Goal: Task Accomplishment & Management: Use online tool/utility

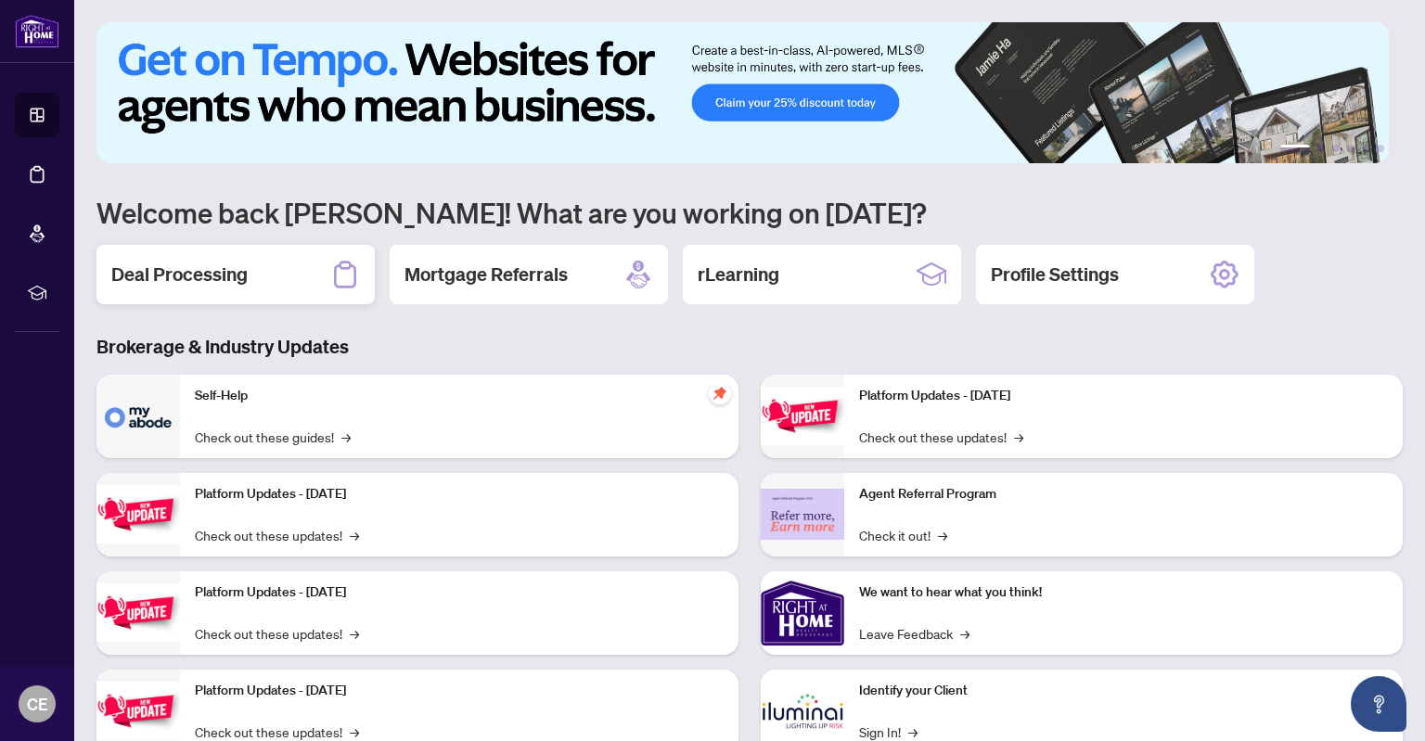
click at [233, 269] on h2 "Deal Processing" at bounding box center [179, 275] width 136 height 26
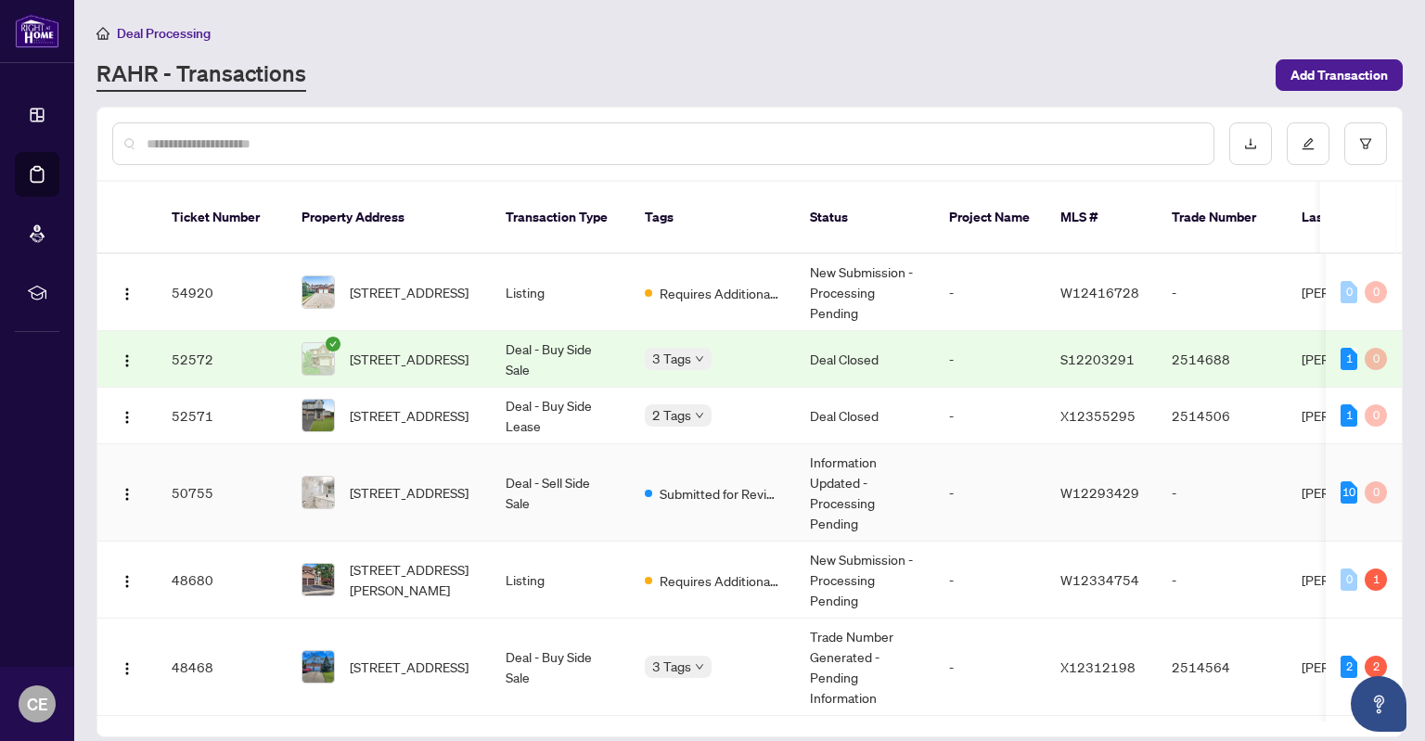
click at [453, 482] on span "[STREET_ADDRESS]" at bounding box center [409, 492] width 119 height 20
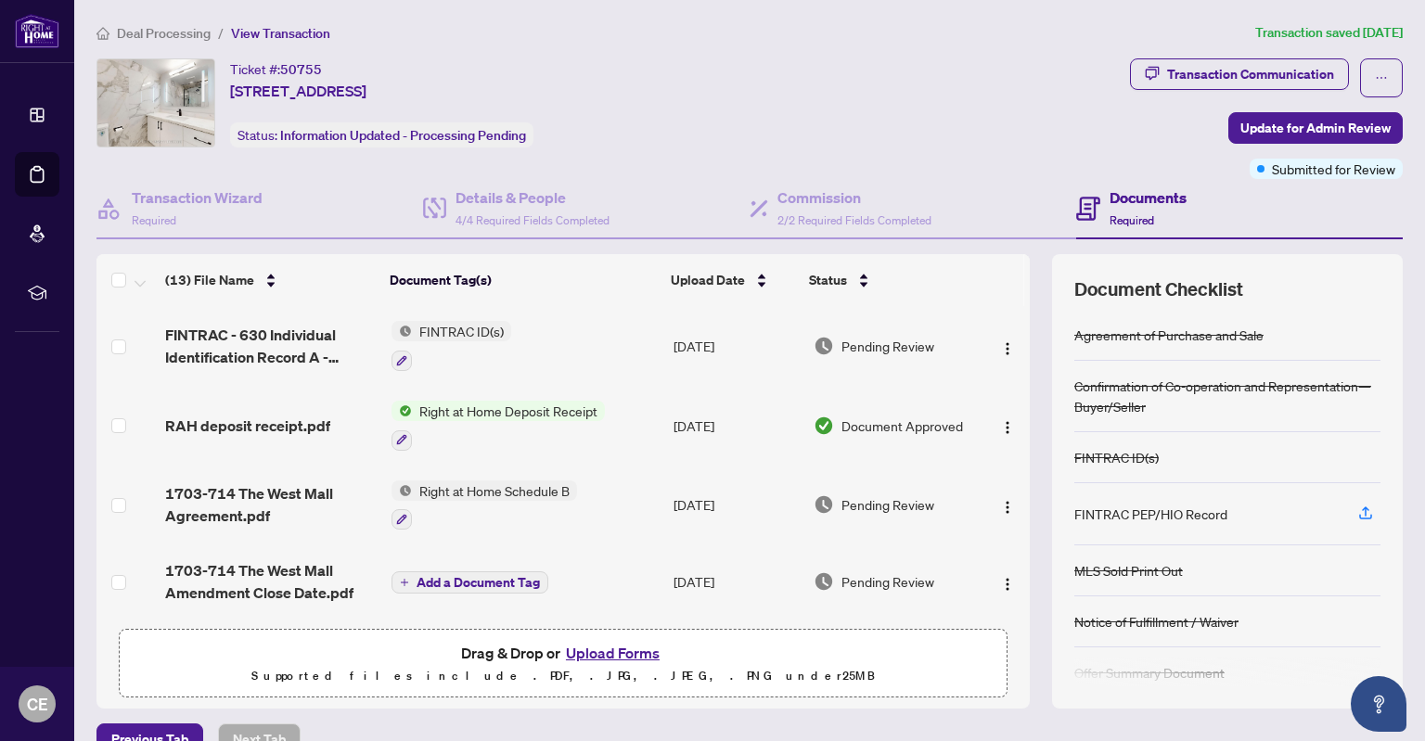
click at [147, 32] on span "Deal Processing" at bounding box center [164, 33] width 94 height 17
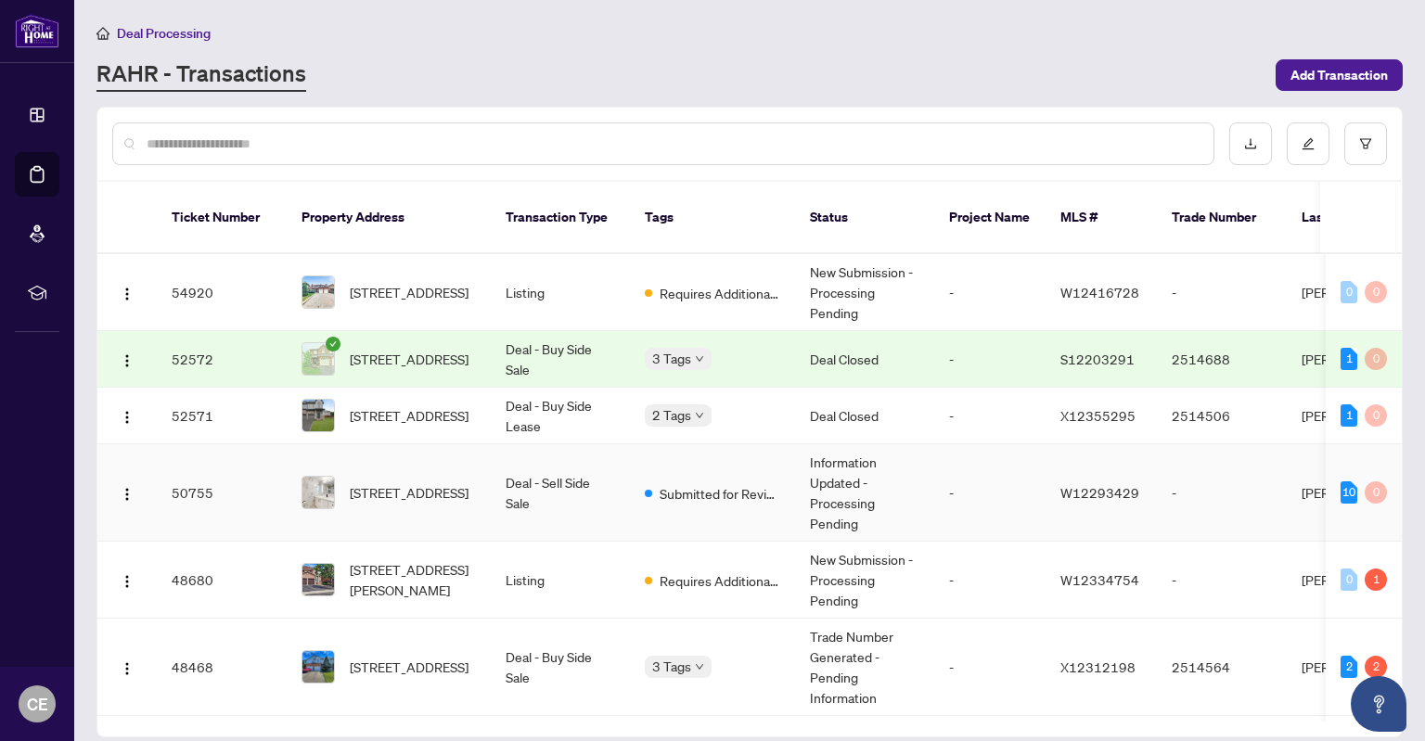
click at [591, 464] on td "Deal - Sell Side Sale" at bounding box center [560, 492] width 139 height 97
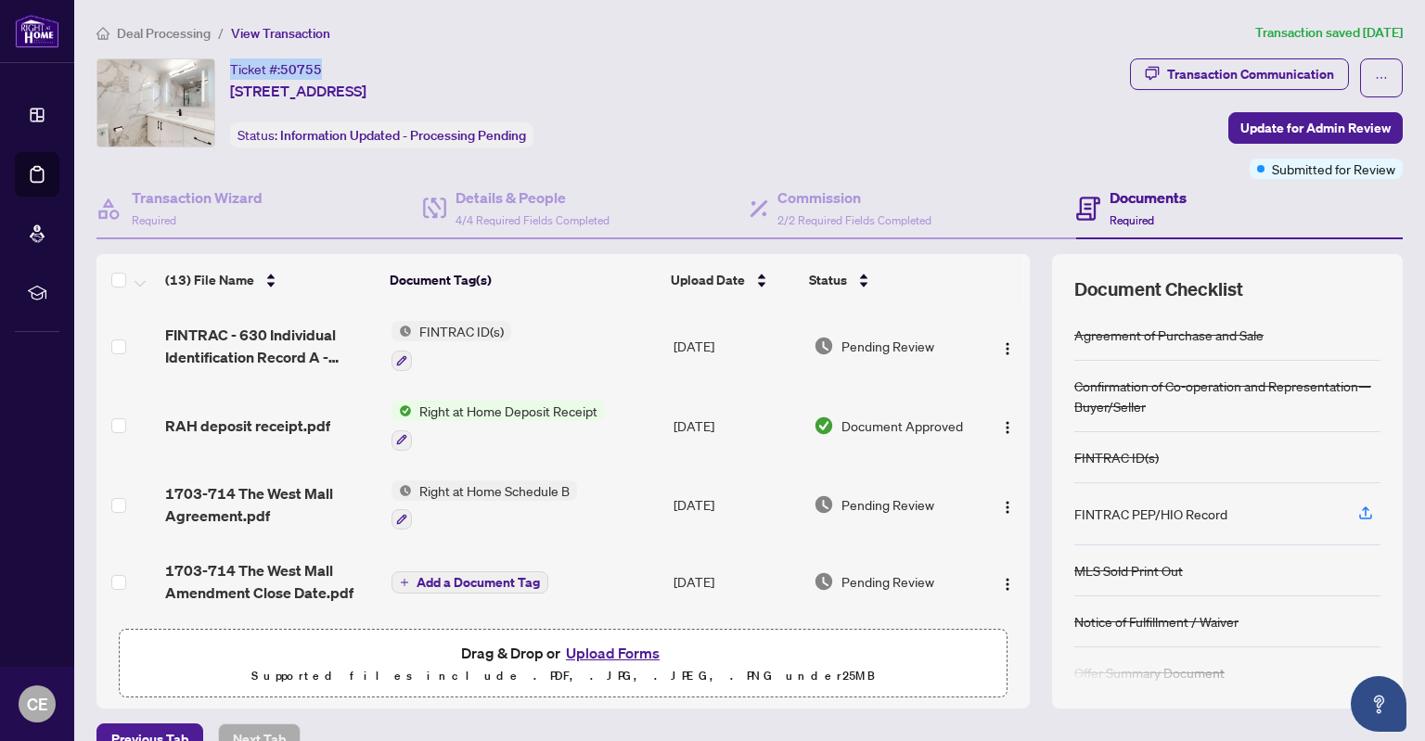
drag, startPoint x: 317, startPoint y: 66, endPoint x: 231, endPoint y: 66, distance: 86.3
click at [231, 66] on div "Ticket #: 50755 [STREET_ADDRESS]" at bounding box center [298, 80] width 136 height 44
copy div "Ticket #: 50755"
